Goal: Information Seeking & Learning: Learn about a topic

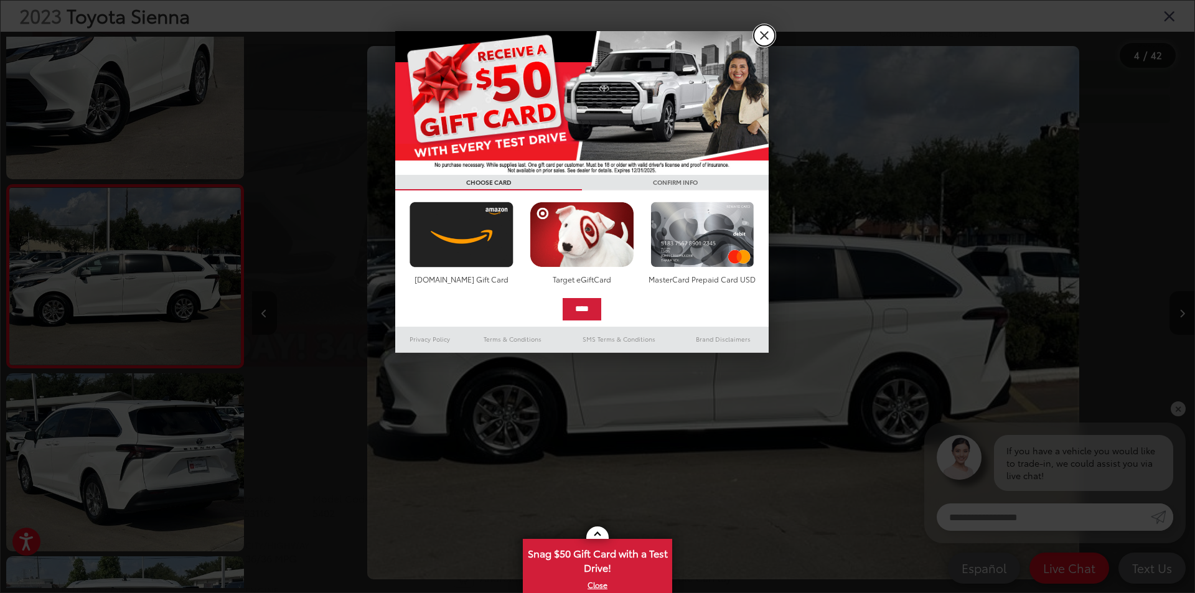
click at [763, 30] on link "X" at bounding box center [764, 35] width 21 height 21
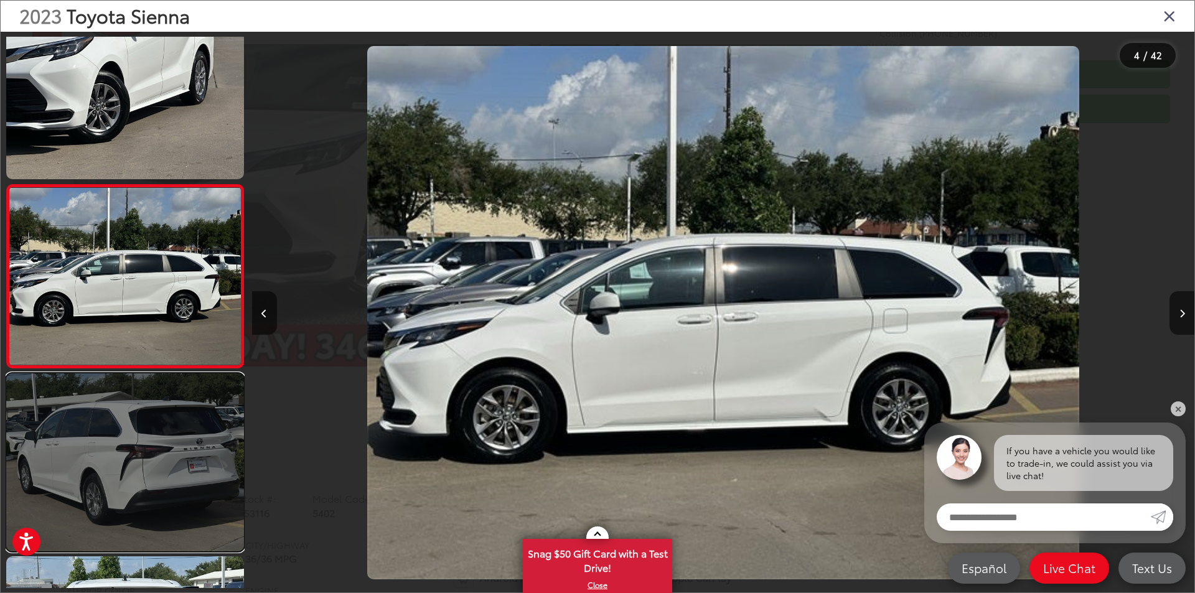
click at [131, 435] on link at bounding box center [125, 462] width 238 height 178
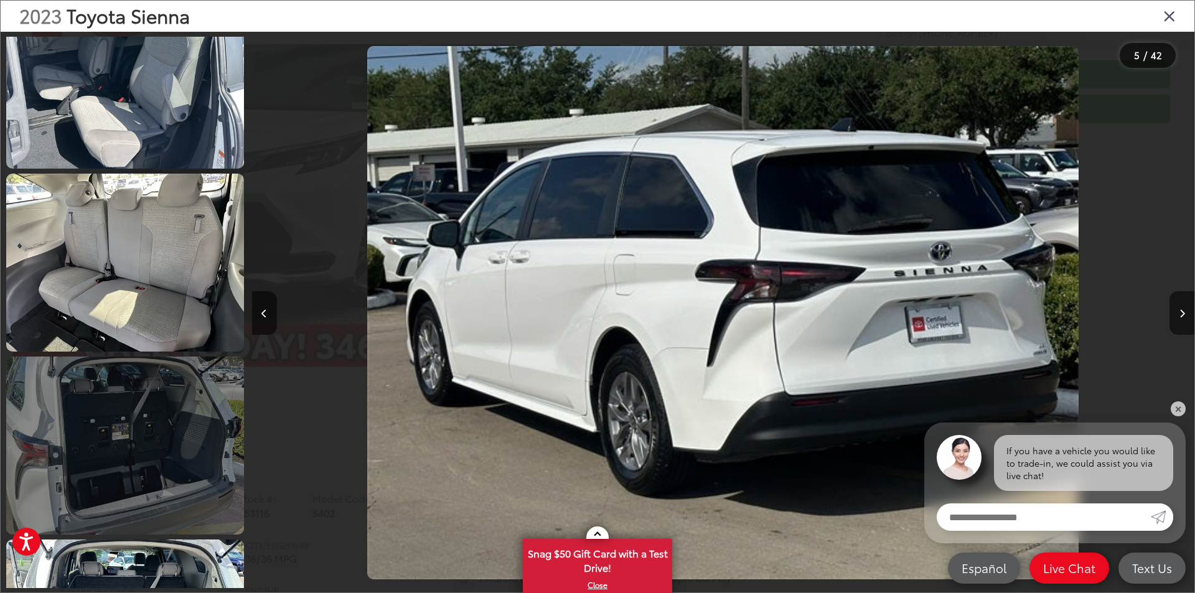
scroll to position [3850, 0]
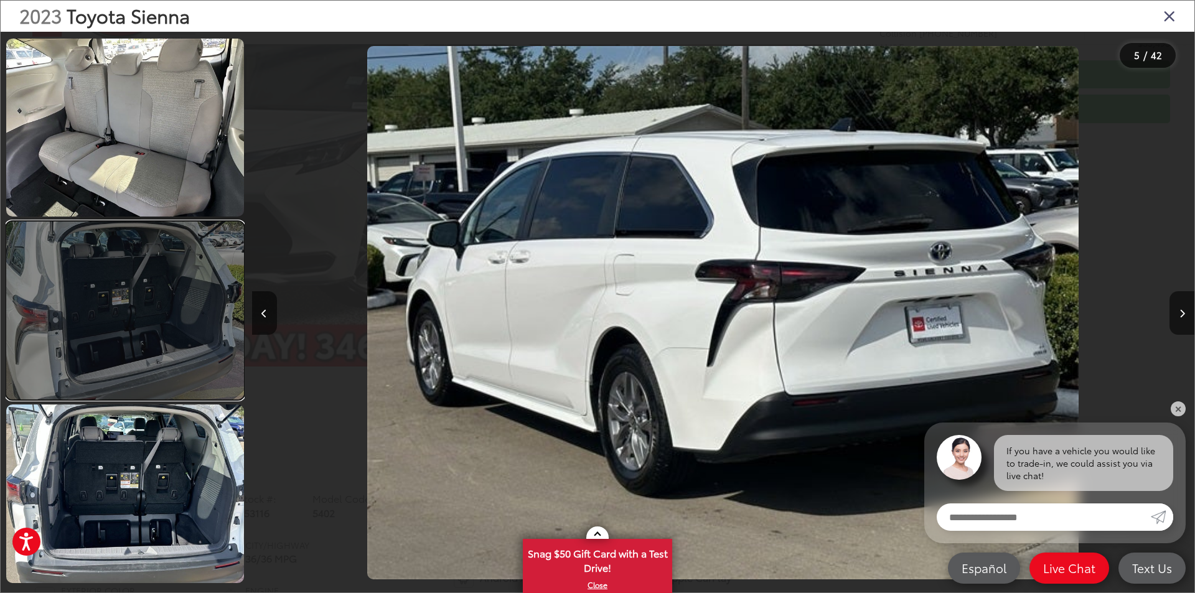
click at [133, 322] on link at bounding box center [125, 311] width 238 height 178
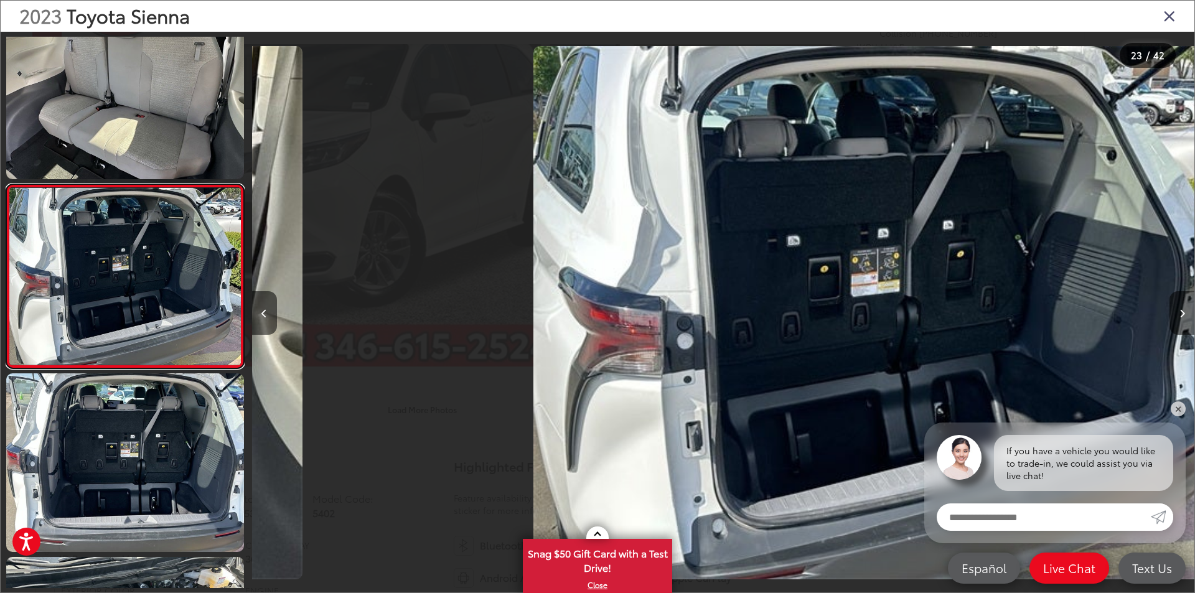
scroll to position [0, 20734]
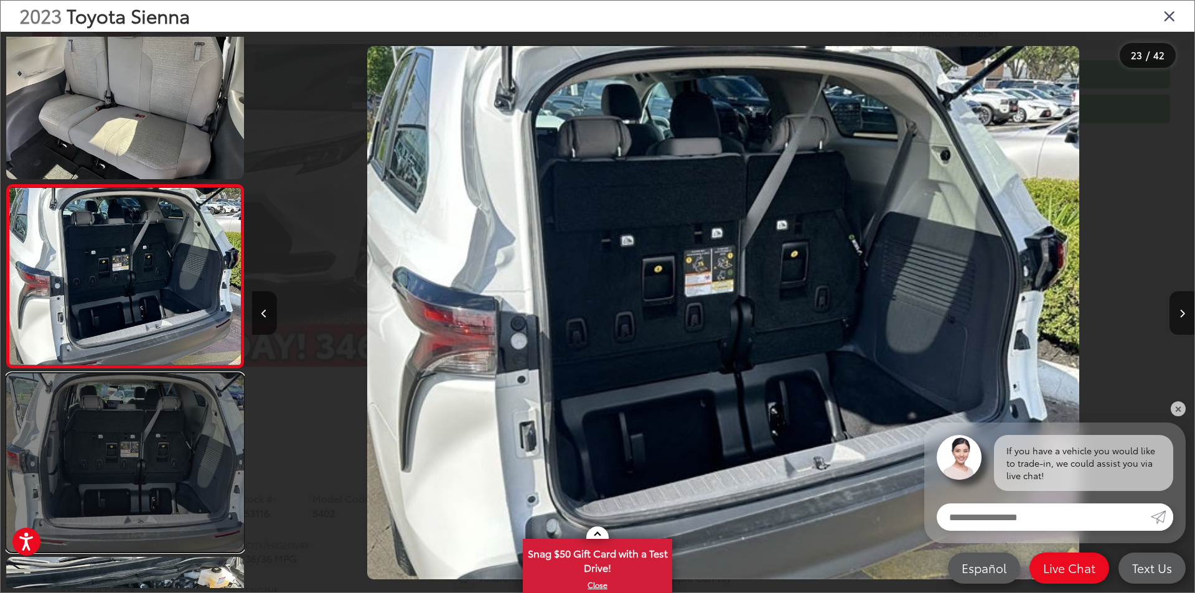
click at [123, 441] on link at bounding box center [125, 462] width 238 height 178
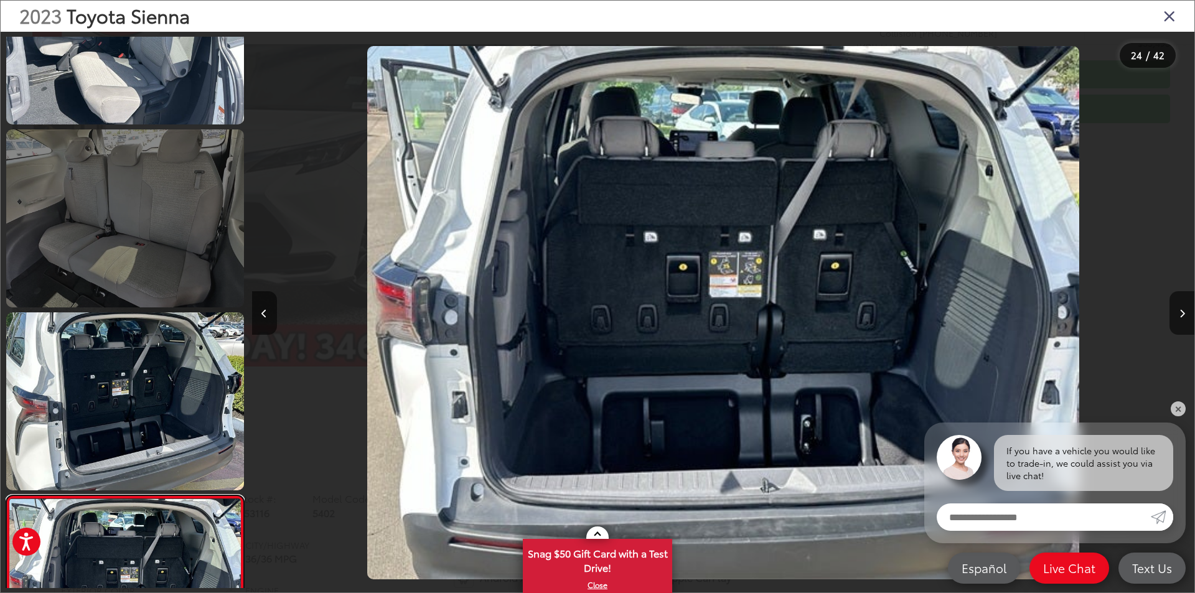
scroll to position [3504, 0]
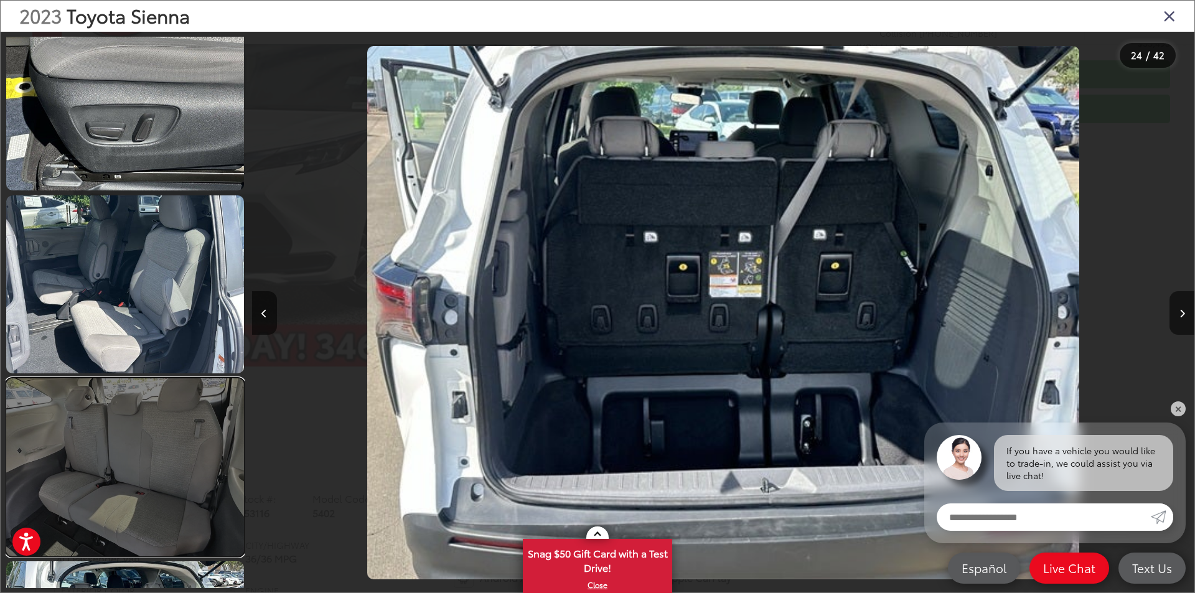
click at [128, 468] on link at bounding box center [125, 467] width 238 height 178
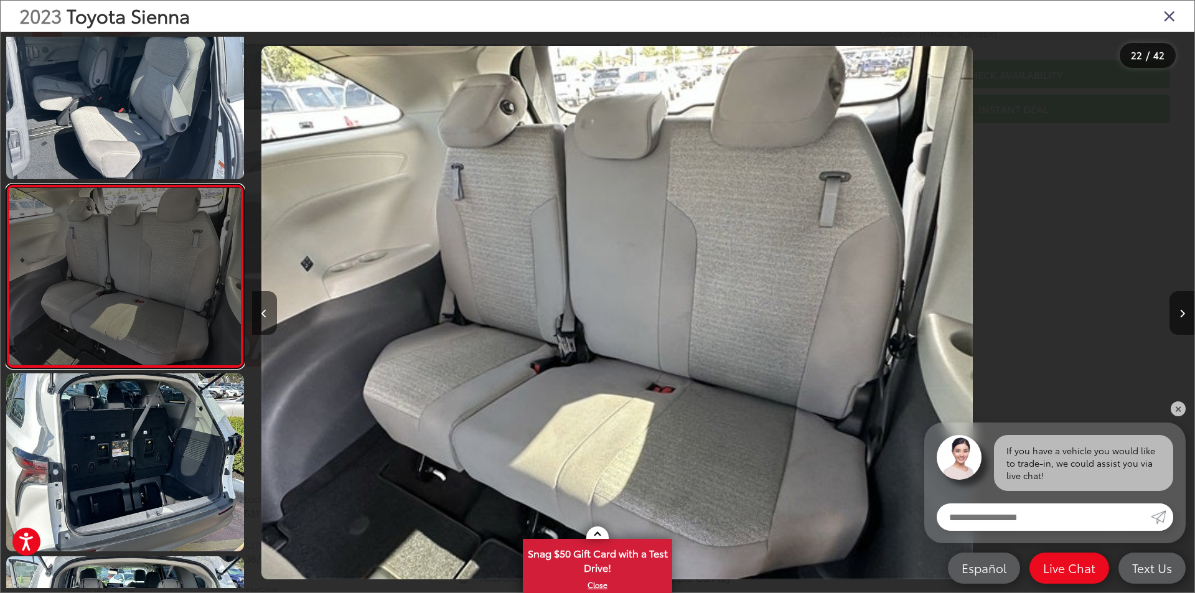
scroll to position [0, 19792]
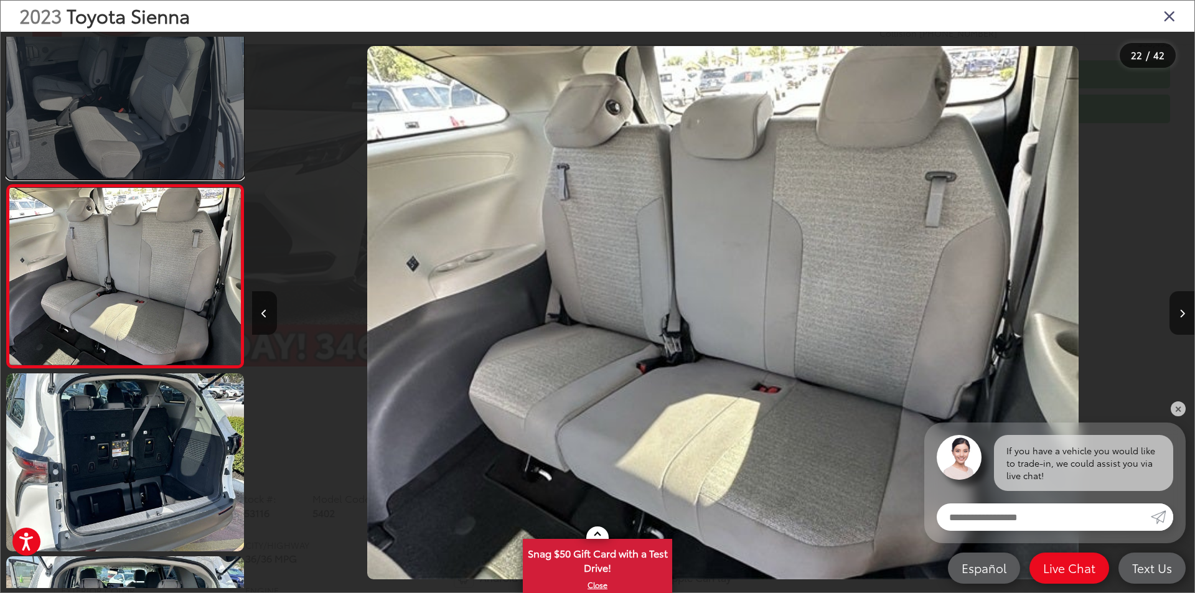
click at [44, 121] on link at bounding box center [125, 90] width 238 height 178
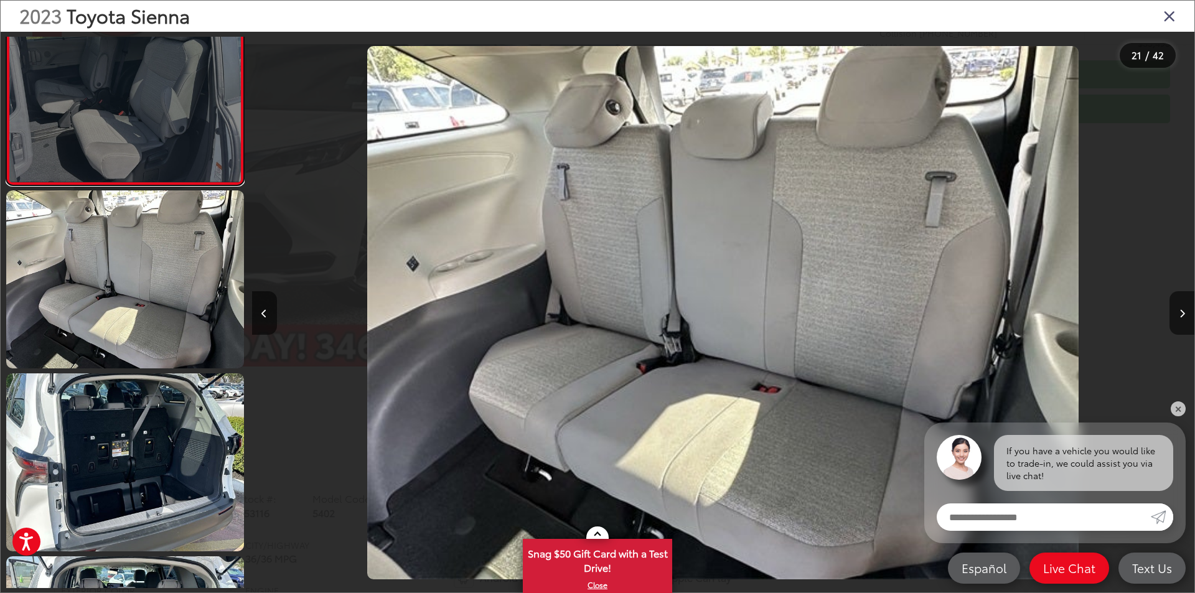
scroll to position [0, 0]
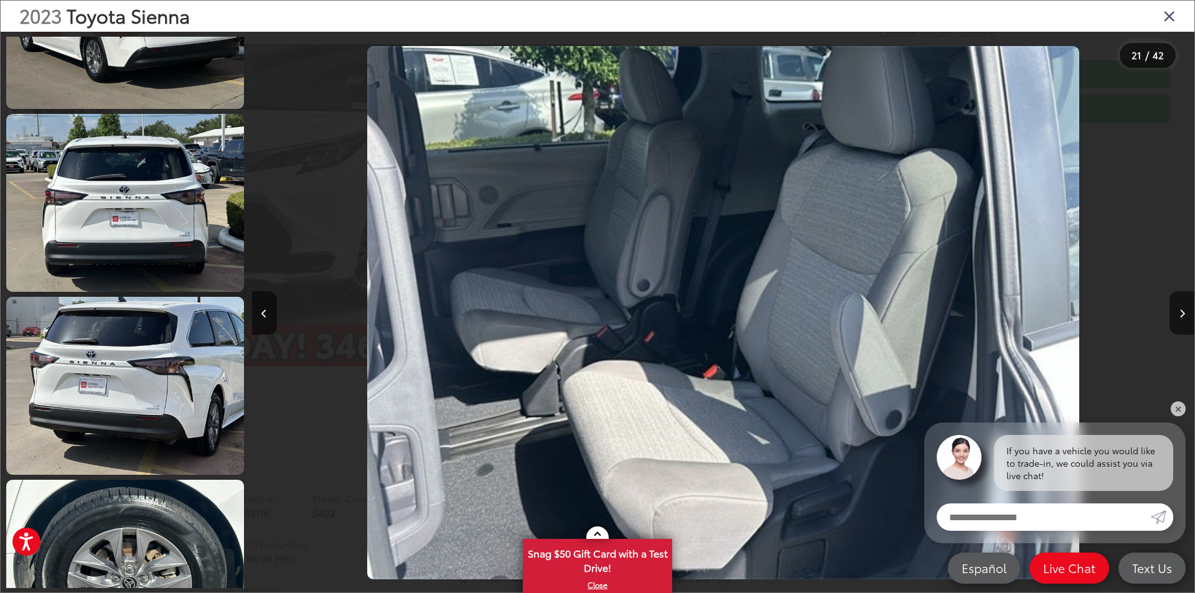
click at [1185, 16] on div "2023 Toyota Sienna" at bounding box center [598, 16] width 1194 height 31
click at [1166, 12] on icon "Close gallery" at bounding box center [1169, 15] width 12 height 16
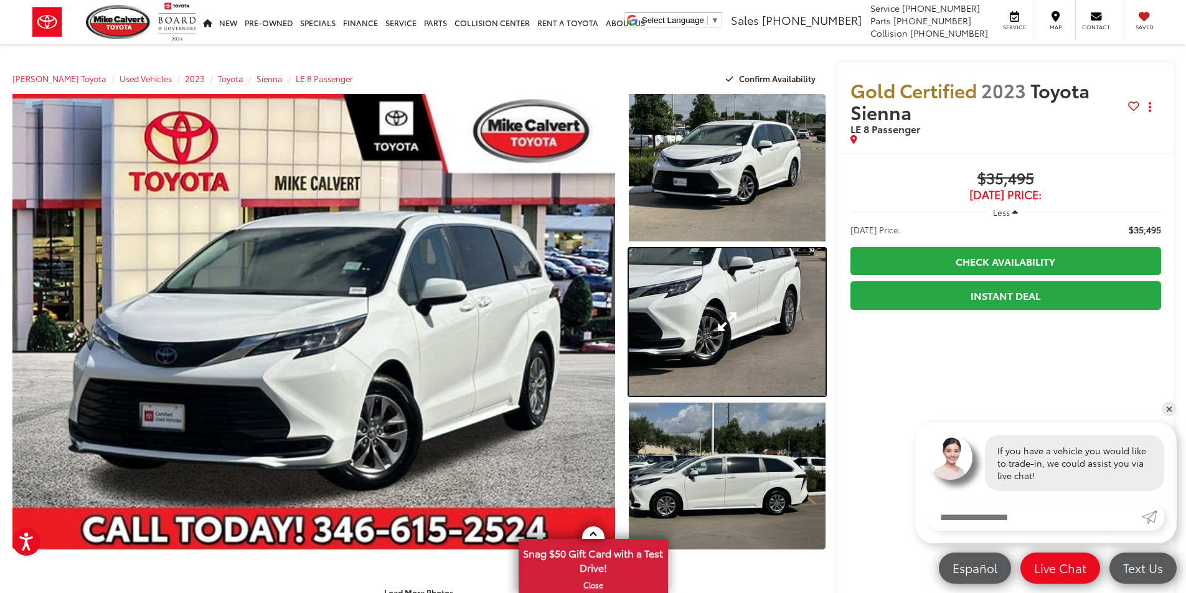
click at [769, 334] on link "Expand Photo 2" at bounding box center [727, 321] width 197 height 147
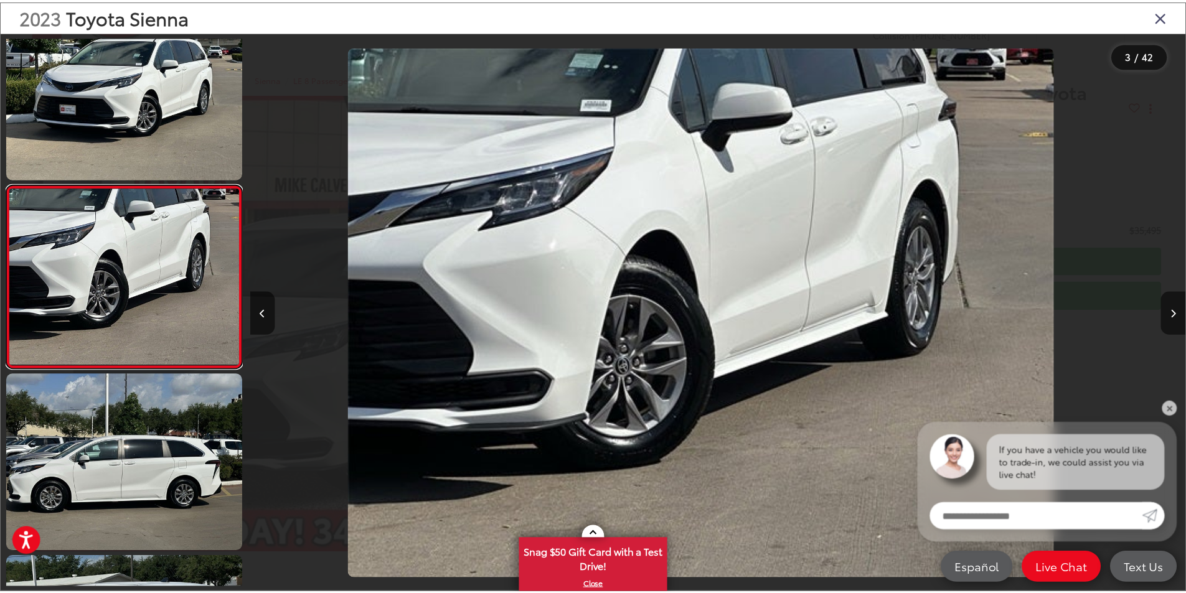
scroll to position [0, 1885]
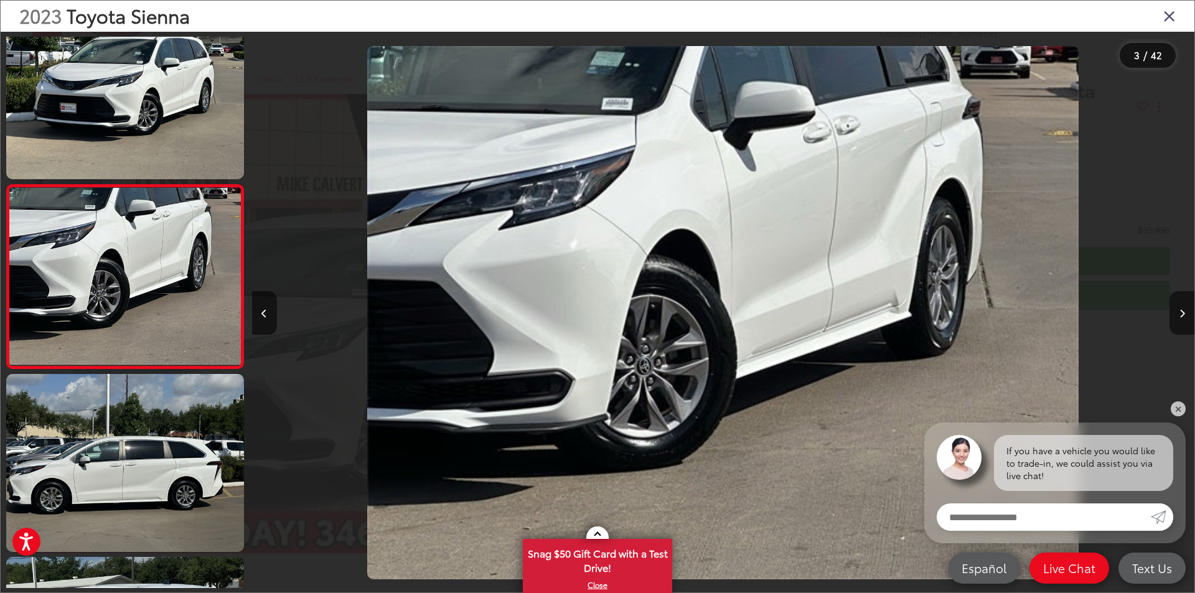
click at [1173, 17] on icon "Close gallery" at bounding box center [1169, 15] width 12 height 16
